Goal: Task Accomplishment & Management: Use online tool/utility

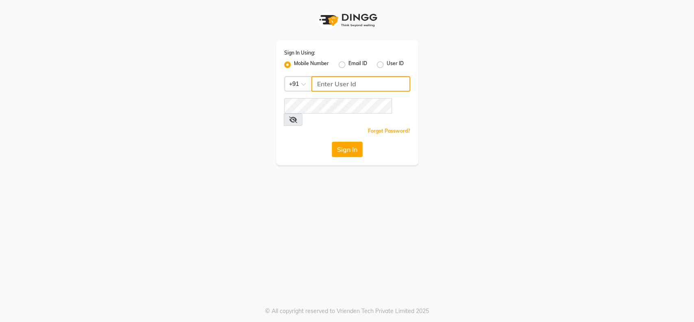
type input "9302628058"
click at [337, 146] on div "Sign In Using: Mobile Number Email ID User ID Country Code × [PHONE_NUMBER] Rem…" at bounding box center [347, 102] width 142 height 125
click at [344, 142] on button "Sign In" at bounding box center [347, 149] width 31 height 15
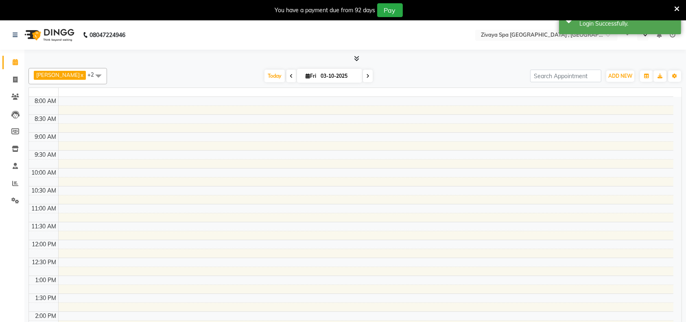
select select "en"
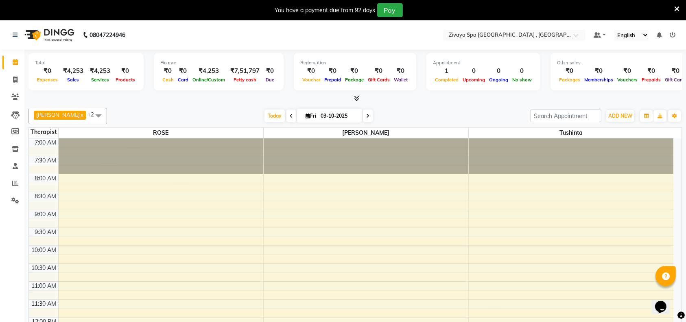
click at [677, 8] on icon at bounding box center [676, 8] width 5 height 7
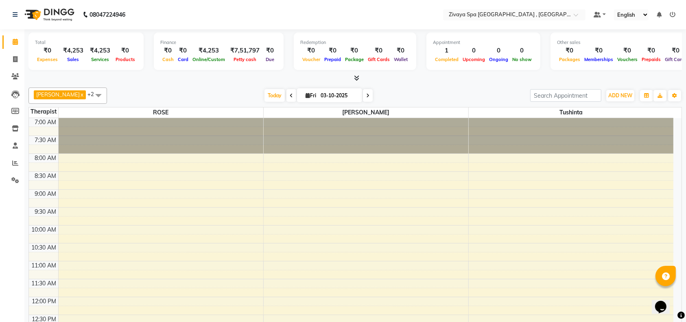
click at [677, 8] on nav "08047224946 Select Location × Zivaya Spa The Ummed [GEOGRAPHIC_DATA] , Hansol D…" at bounding box center [343, 14] width 686 height 29
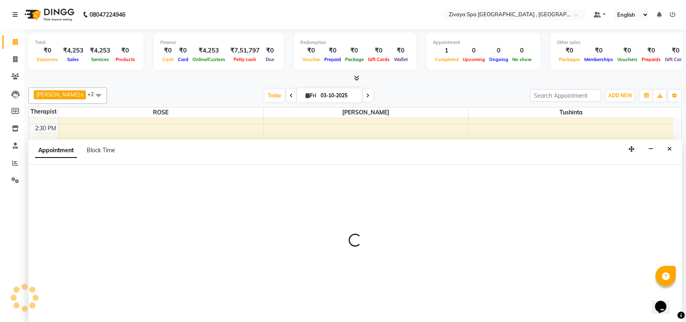
select select "74833"
select select "990"
select select "tentative"
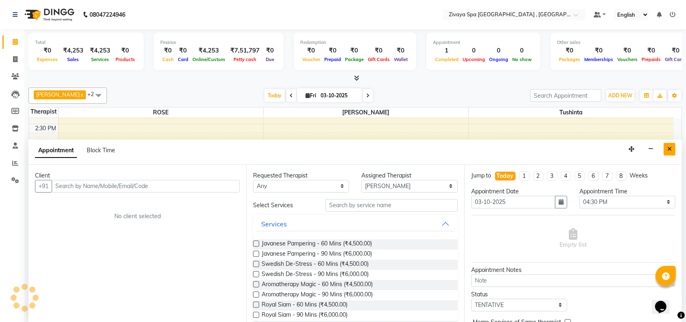
click at [672, 149] on button "Close" at bounding box center [669, 149] width 12 height 13
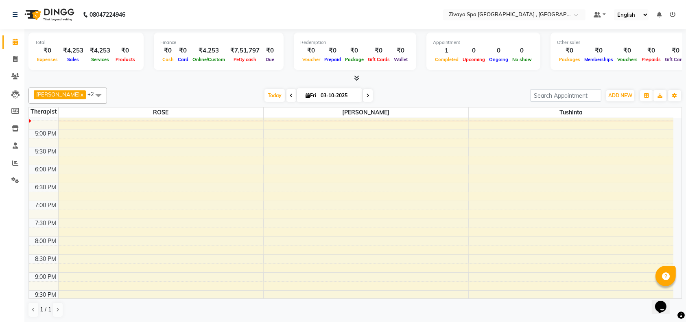
scroll to position [389, 0]
